Goal: Navigation & Orientation: Find specific page/section

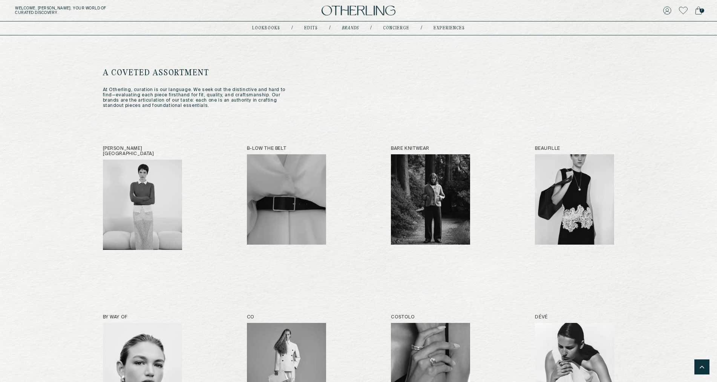
scroll to position [619, 0]
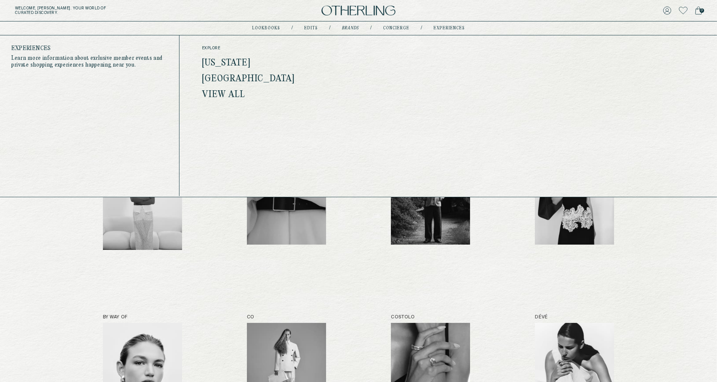
click at [453, 28] on link "experiences" at bounding box center [448, 28] width 31 height 4
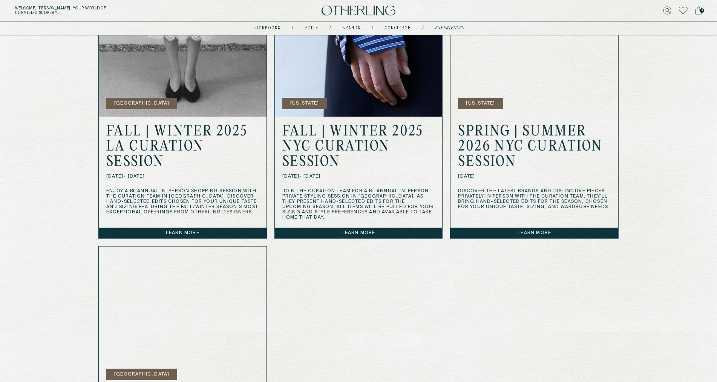
scroll to position [304, 0]
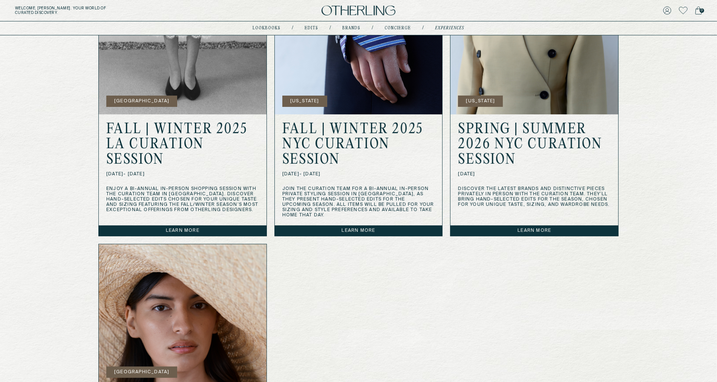
click at [358, 226] on link "Learn more" at bounding box center [359, 231] width 168 height 11
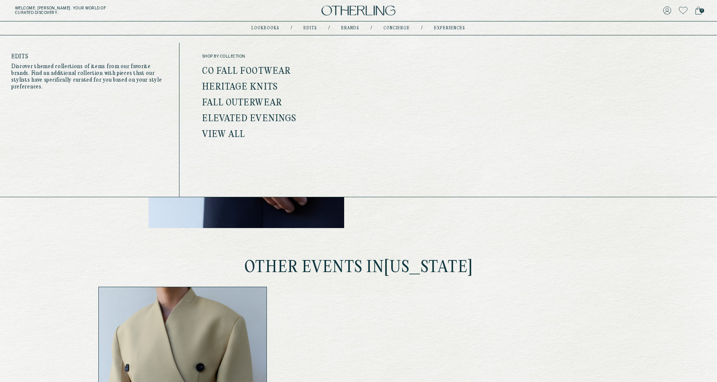
click at [305, 29] on link "Edits" at bounding box center [311, 28] width 14 height 4
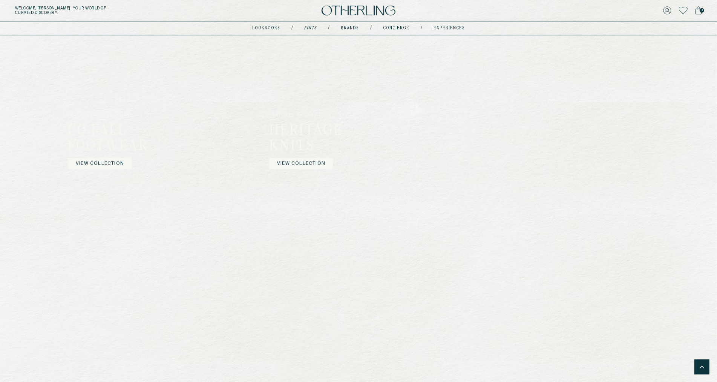
scroll to position [534, 0]
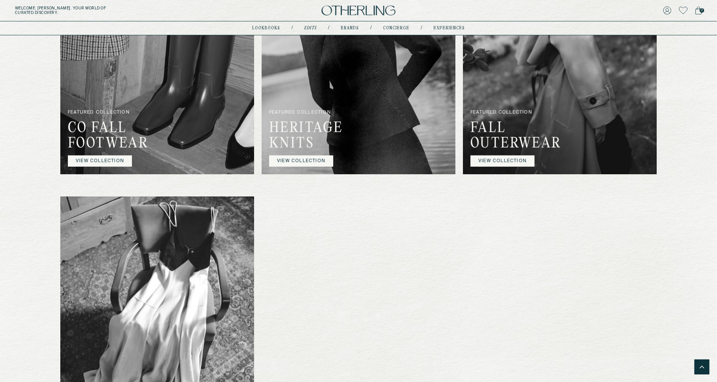
click at [203, 174] on img at bounding box center [157, 42] width 194 height 264
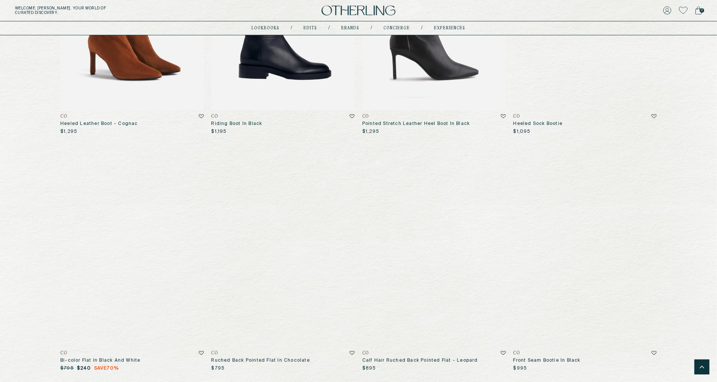
scroll to position [688, 0]
